Goal: Task Accomplishment & Management: Use online tool/utility

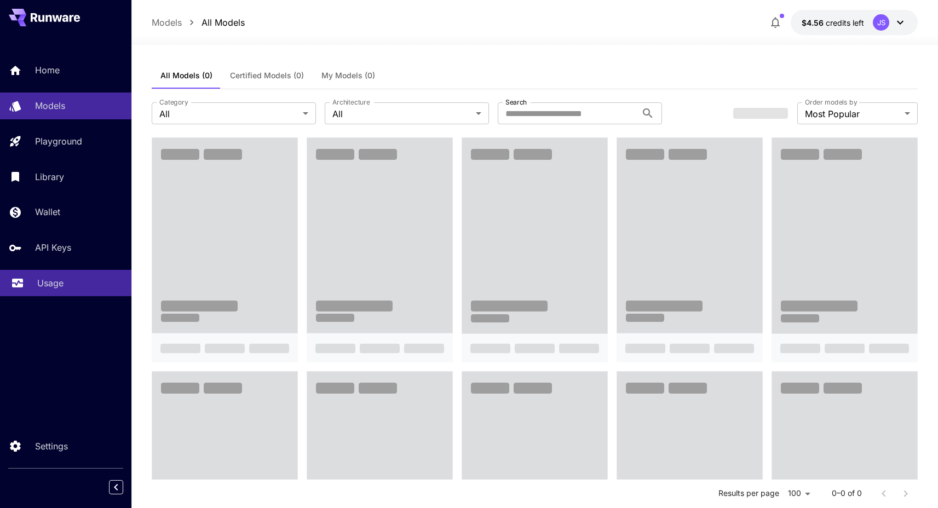
click at [56, 287] on p "Usage" at bounding box center [50, 283] width 26 height 13
